Goal: Task Accomplishment & Management: Manage account settings

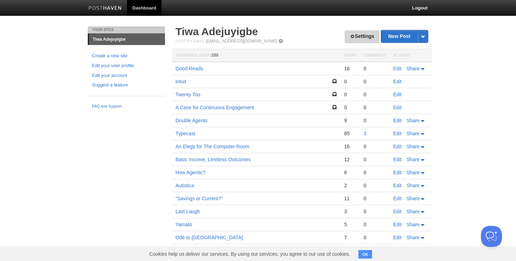
click at [362, 35] on link "Settings" at bounding box center [361, 36] width 35 height 13
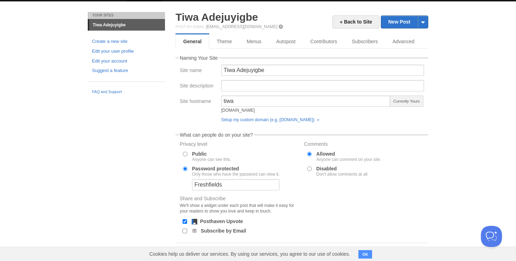
scroll to position [8, 0]
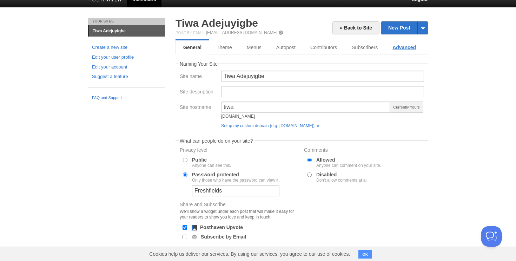
click at [395, 45] on link "Advanced" at bounding box center [404, 47] width 38 height 14
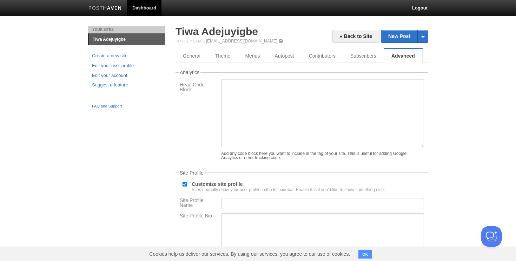
click at [119, 73] on link "Edit your account" at bounding box center [126, 75] width 69 height 7
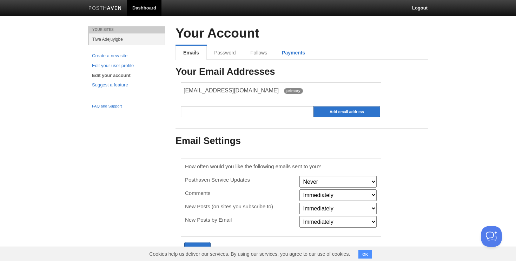
click at [287, 58] on link "Payments" at bounding box center [293, 53] width 38 height 14
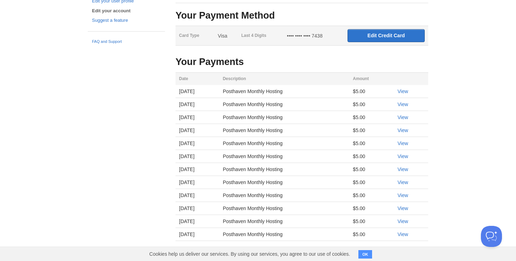
scroll to position [98, 0]
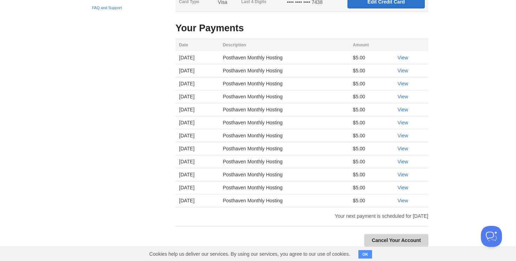
click at [385, 241] on link "Cancel Your Account" at bounding box center [396, 240] width 64 height 13
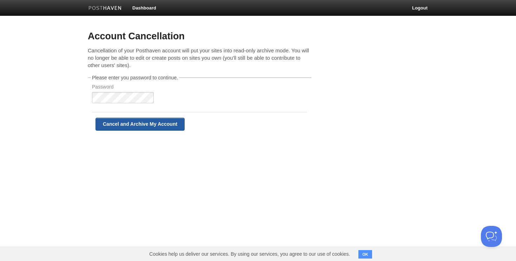
click at [99, 121] on input "Cancel and Archive My Account" at bounding box center [139, 123] width 89 height 13
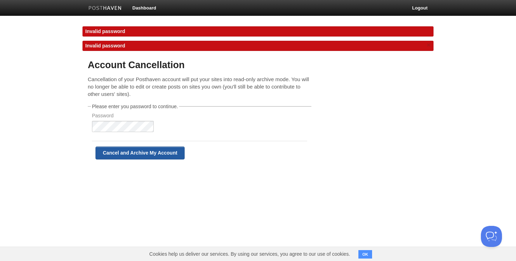
click at [121, 149] on input "Cancel and Archive My Account" at bounding box center [139, 152] width 89 height 13
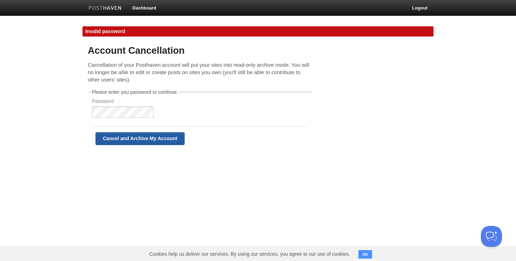
click at [150, 141] on input "Cancel and Archive My Account" at bounding box center [139, 138] width 89 height 13
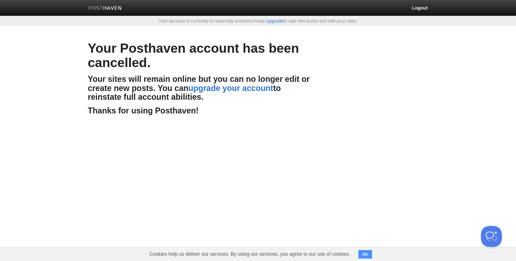
click at [302, 110] on h4 "Thanks for using Posthaven!" at bounding box center [199, 110] width 223 height 9
